Goal: Task Accomplishment & Management: Manage account settings

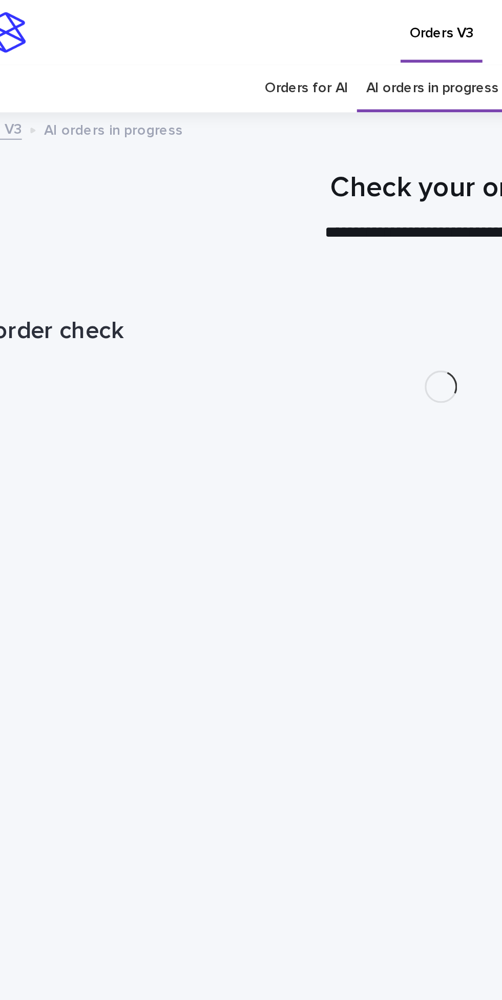
scroll to position [32, 0]
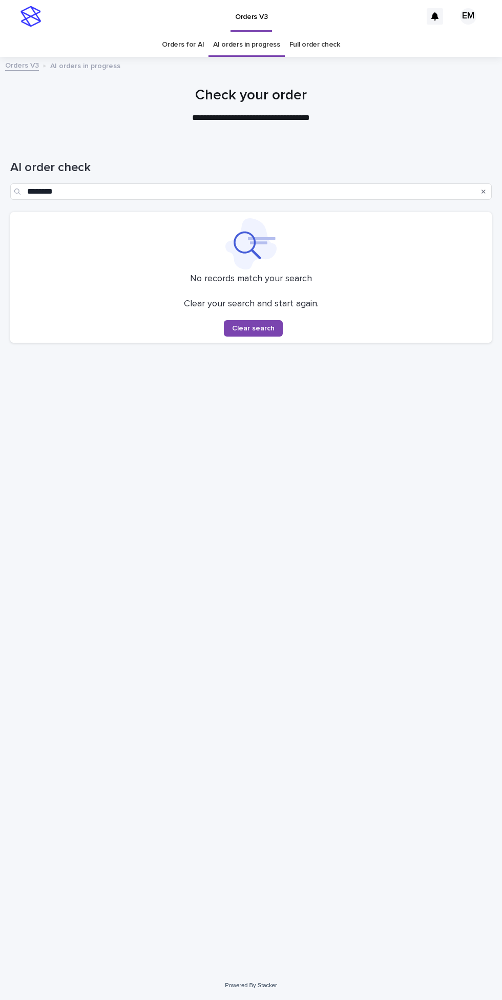
click at [484, 183] on button "Search" at bounding box center [484, 191] width 4 height 16
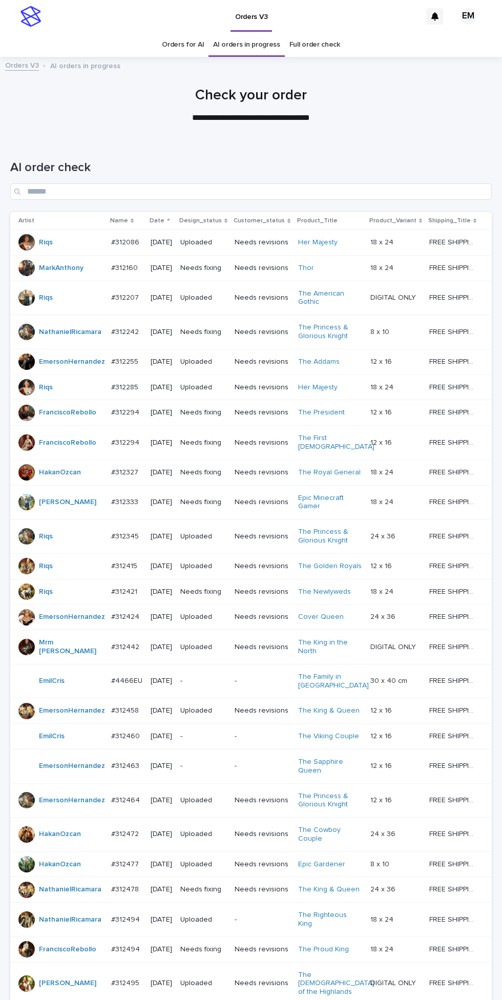
scroll to position [293, 0]
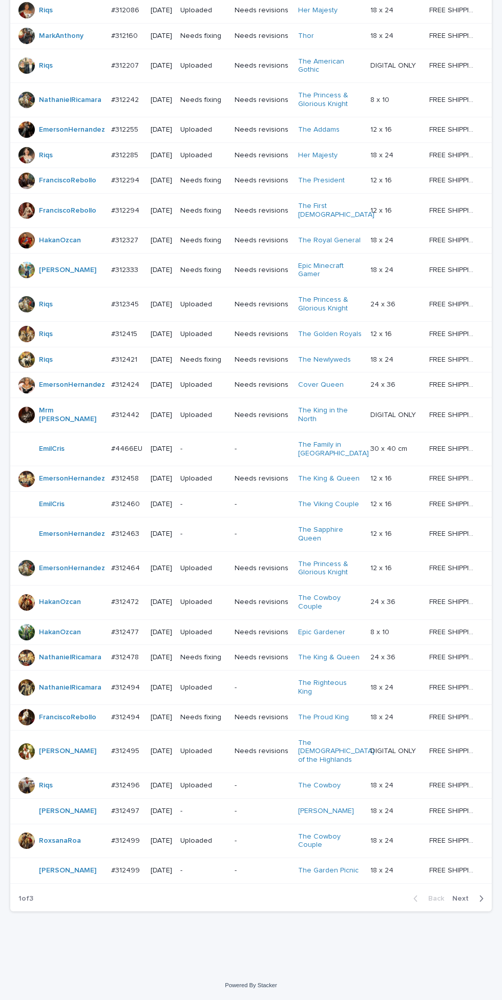
click at [461, 903] on span "Next" at bounding box center [464, 898] width 23 height 7
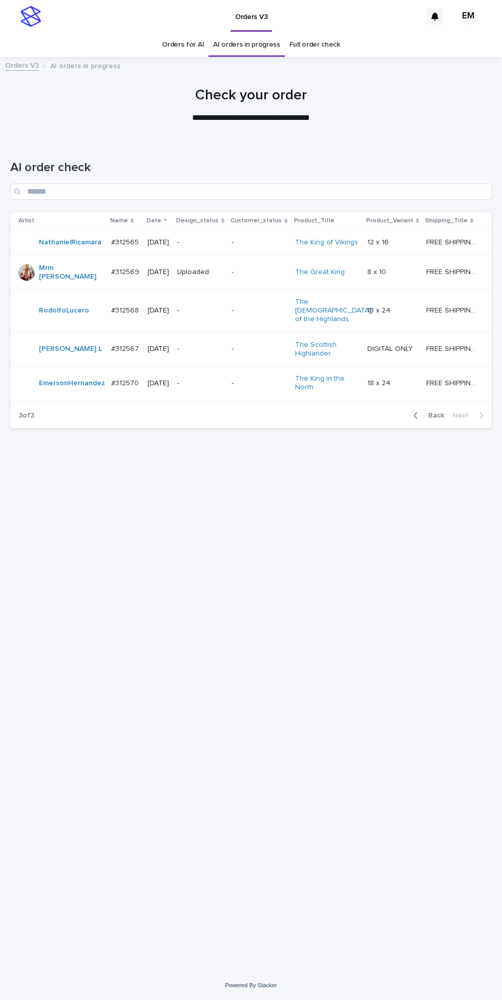
click at [433, 415] on span "Back" at bounding box center [433, 415] width 22 height 7
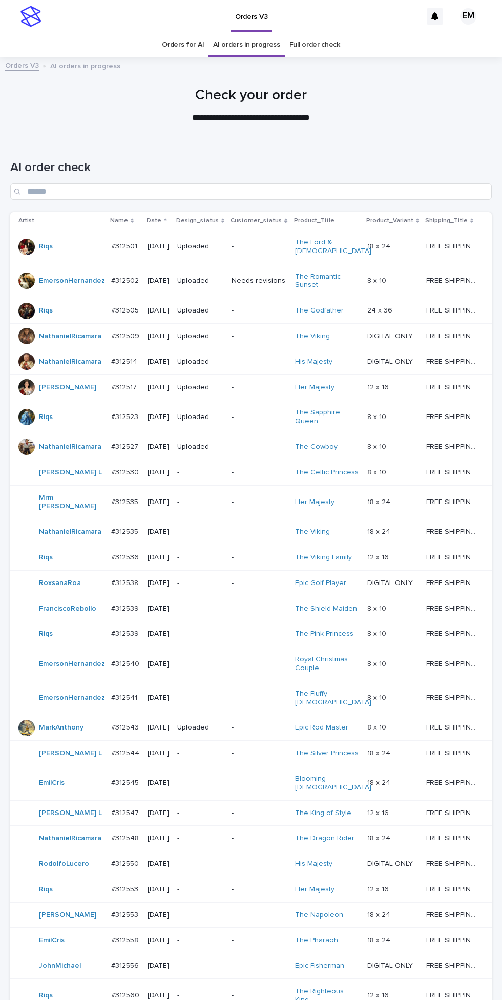
scroll to position [293, 0]
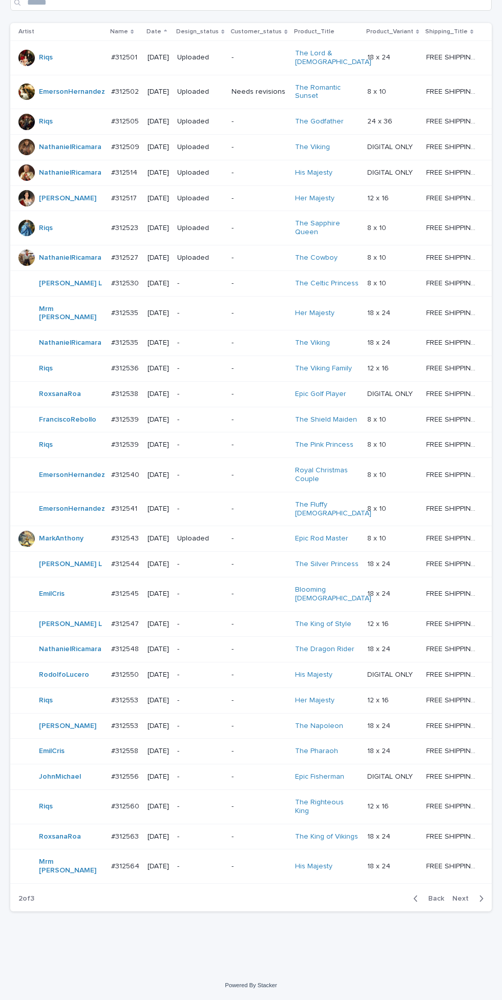
click at [466, 903] on span "Next" at bounding box center [464, 898] width 23 height 7
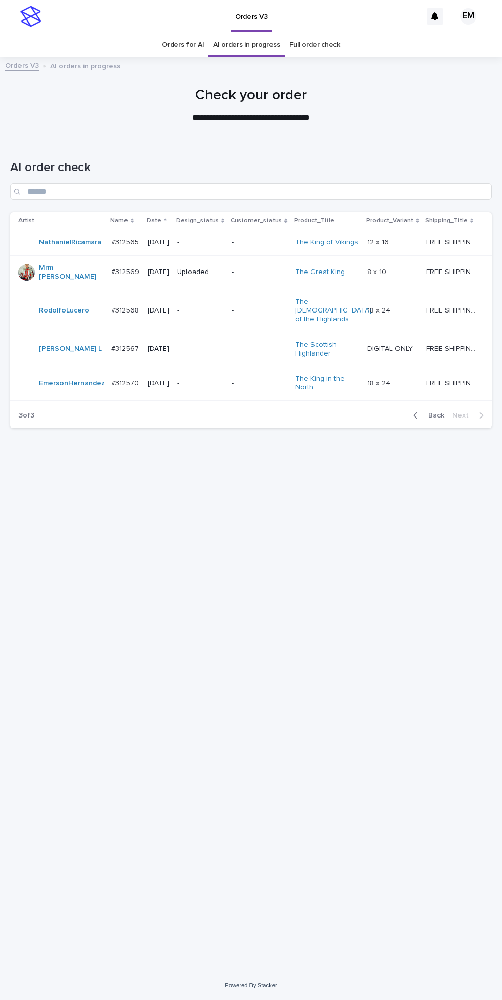
click at [439, 413] on span "Back" at bounding box center [433, 415] width 22 height 7
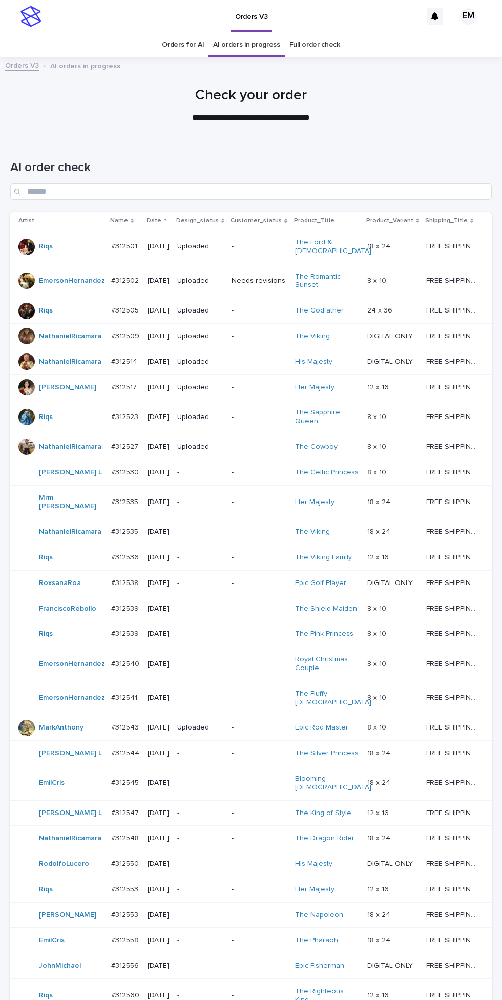
scroll to position [293, 0]
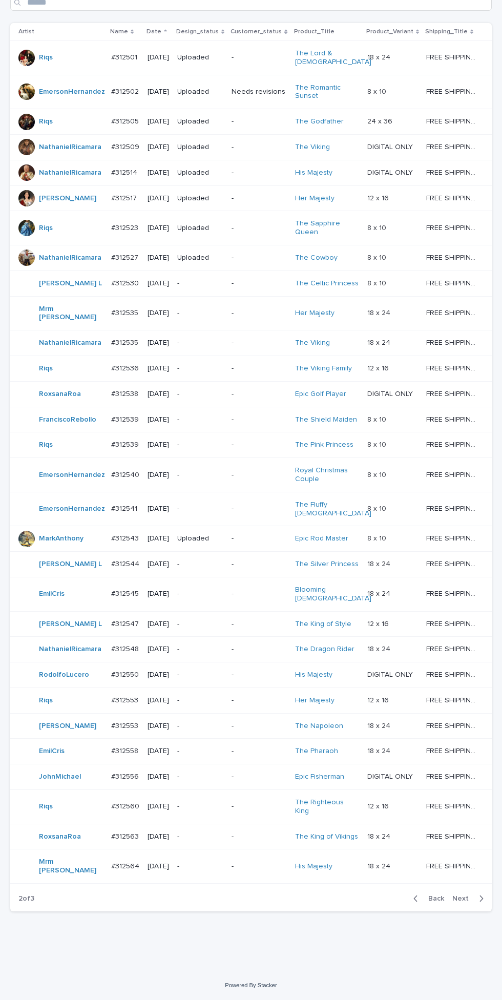
click at [481, 902] on icon "button" at bounding box center [482, 899] width 4 height 6
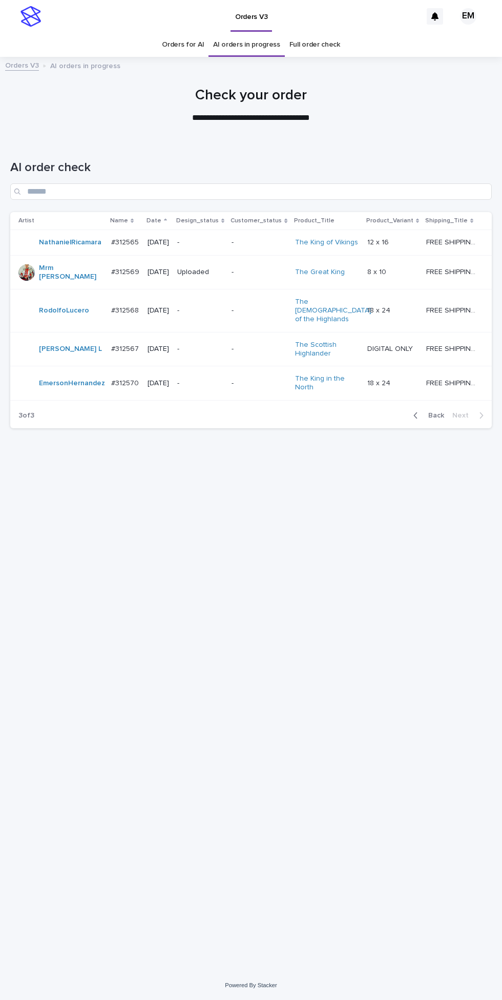
click at [434, 415] on span "Back" at bounding box center [433, 415] width 22 height 7
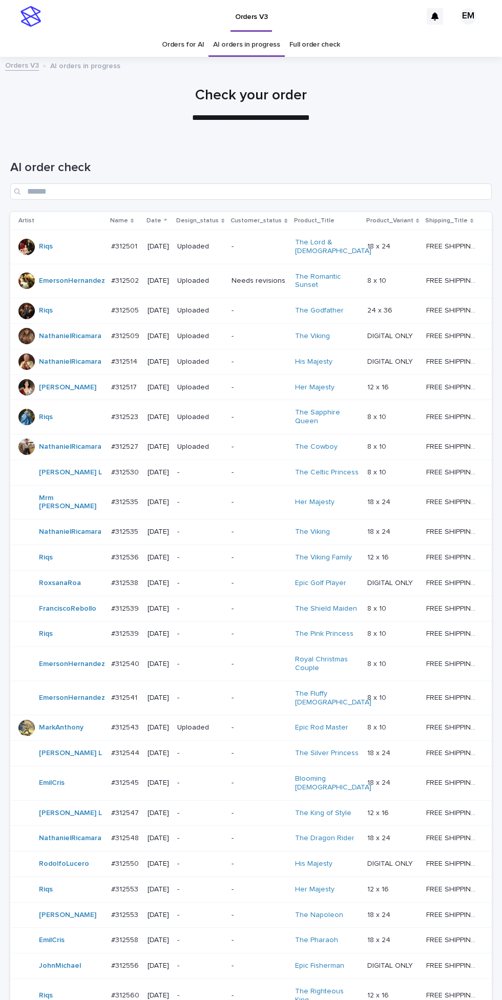
scroll to position [293, 0]
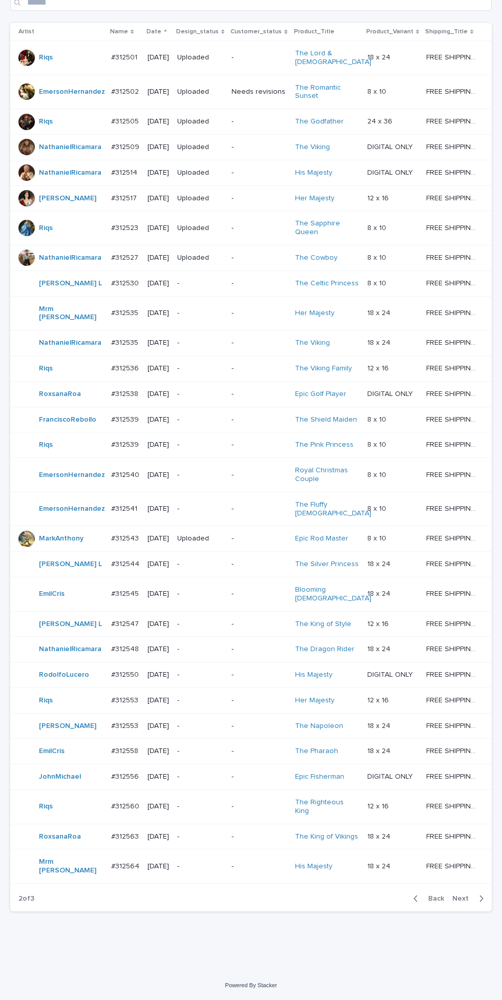
click at [469, 903] on span "Next" at bounding box center [464, 898] width 23 height 7
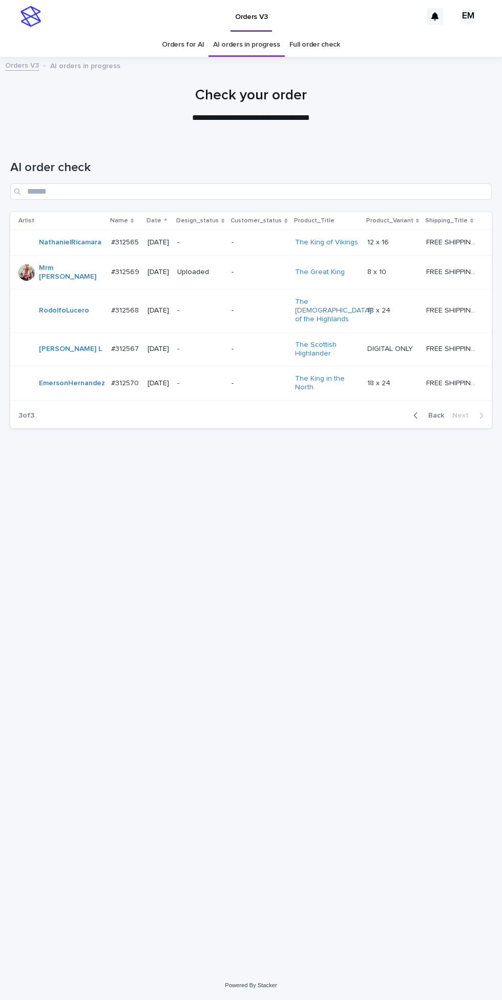
click at [440, 414] on span "Back" at bounding box center [433, 415] width 22 height 7
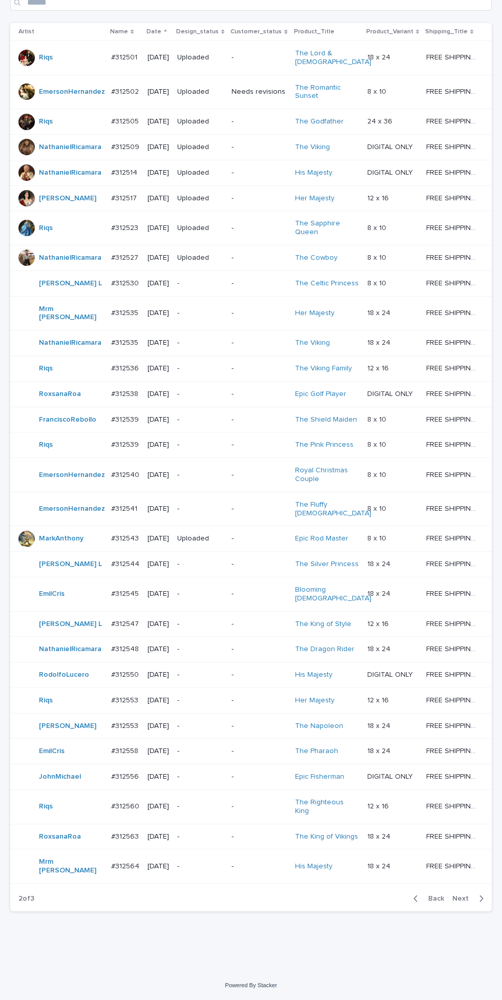
scroll to position [293, 0]
click at [457, 903] on span "Next" at bounding box center [464, 898] width 23 height 7
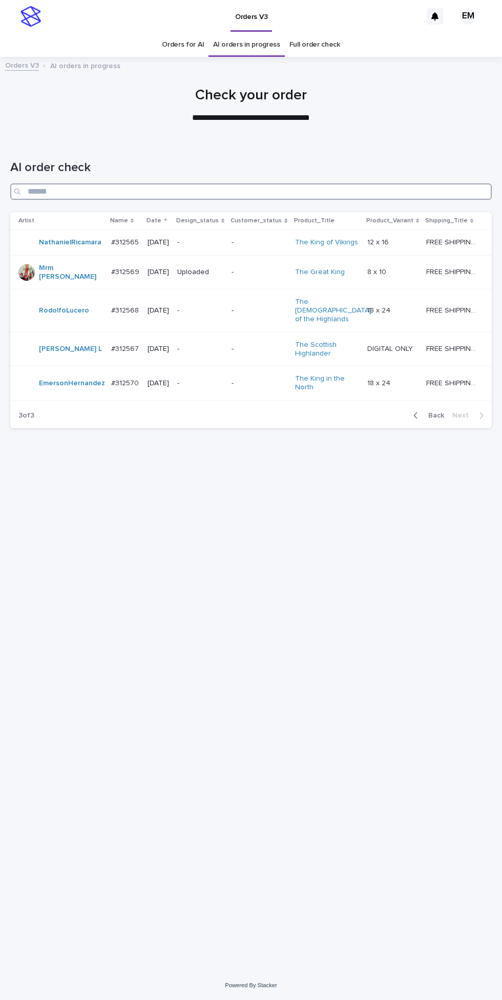
click at [120, 191] on input "Search" at bounding box center [251, 191] width 482 height 16
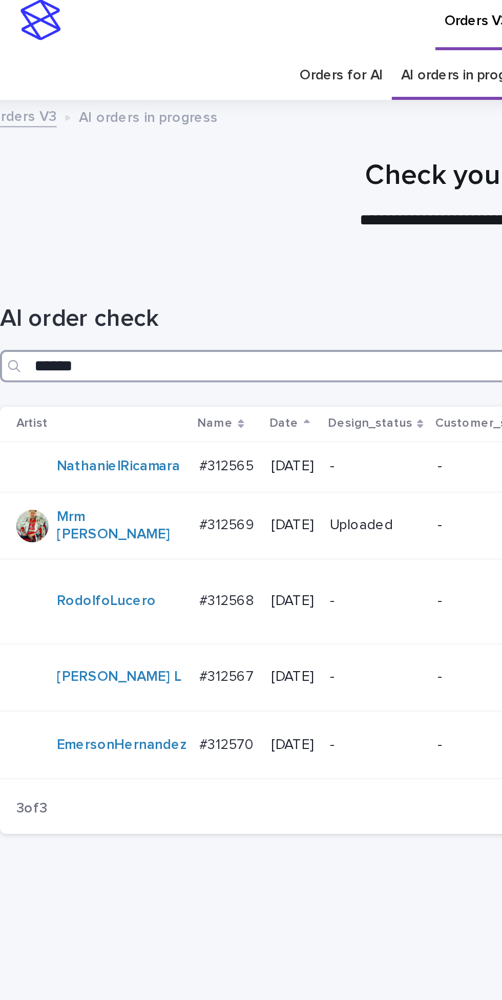
type input "*******"
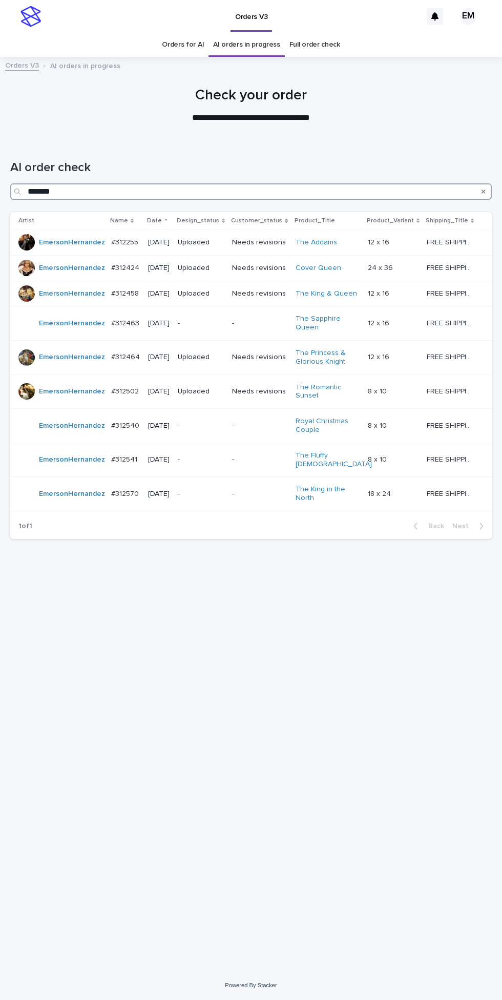
click at [99, 190] on input "*******" at bounding box center [251, 191] width 482 height 16
click at [217, 328] on p "-" at bounding box center [201, 323] width 46 height 9
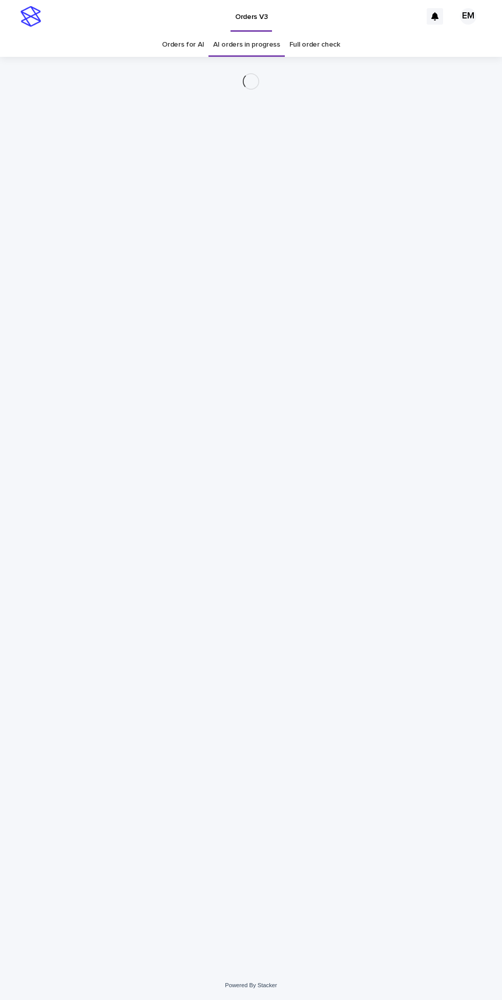
scroll to position [32, 0]
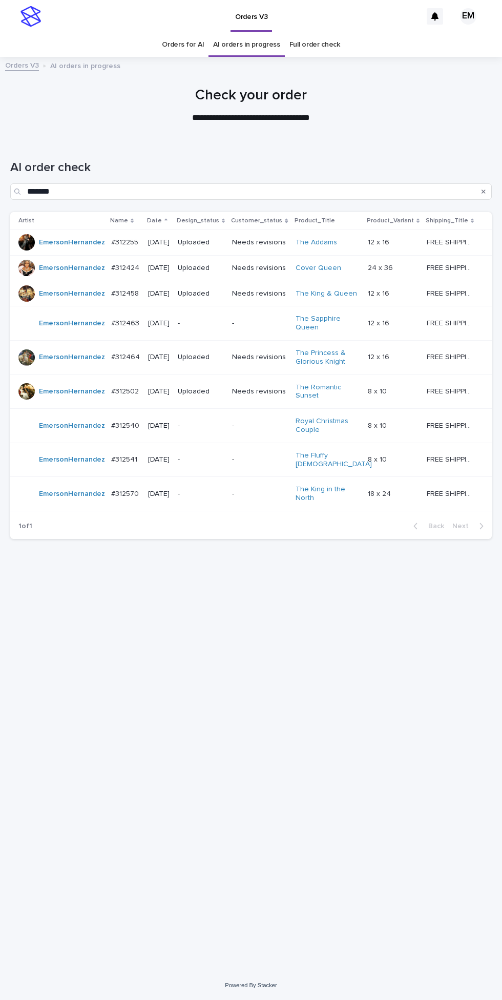
click at [208, 456] on p "-" at bounding box center [201, 460] width 46 height 9
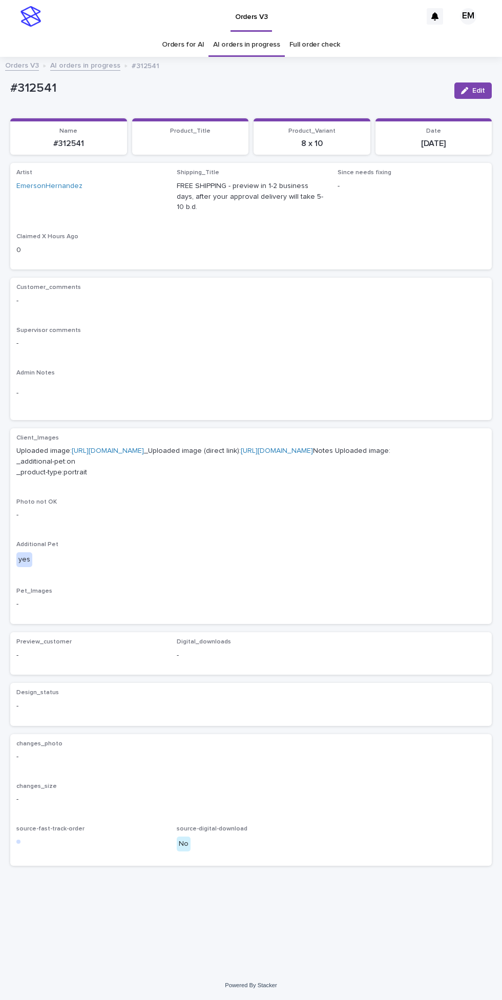
click at [142, 447] on link "[URL][DOMAIN_NAME]" at bounding box center [108, 450] width 72 height 7
click at [144, 447] on link "[URL][DOMAIN_NAME]" at bounding box center [108, 450] width 72 height 7
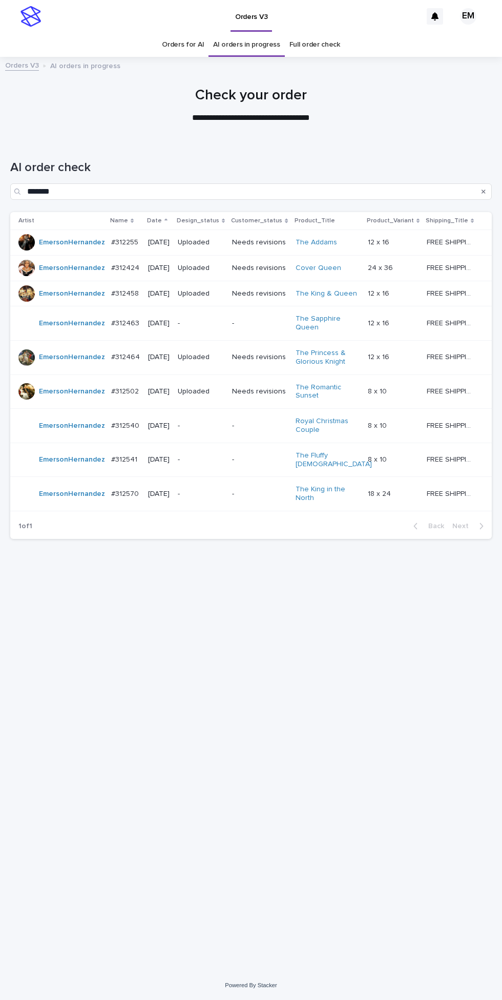
click at [213, 422] on p "-" at bounding box center [201, 426] width 46 height 9
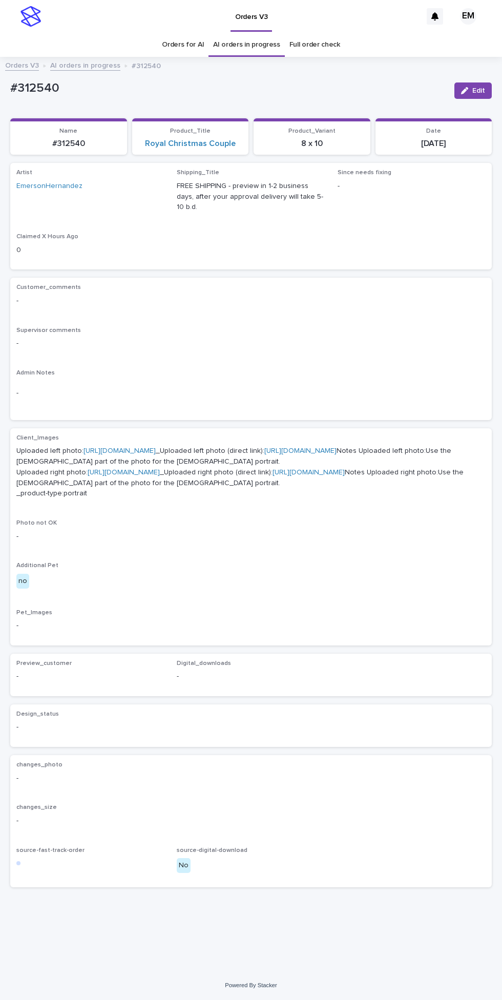
click at [131, 447] on link "[URL][DOMAIN_NAME]" at bounding box center [120, 450] width 72 height 7
click at [160, 476] on link "[URL][DOMAIN_NAME]" at bounding box center [124, 472] width 72 height 7
click at [345, 476] on link "[URL][DOMAIN_NAME]" at bounding box center [309, 472] width 72 height 7
